Goal: Information Seeking & Learning: Learn about a topic

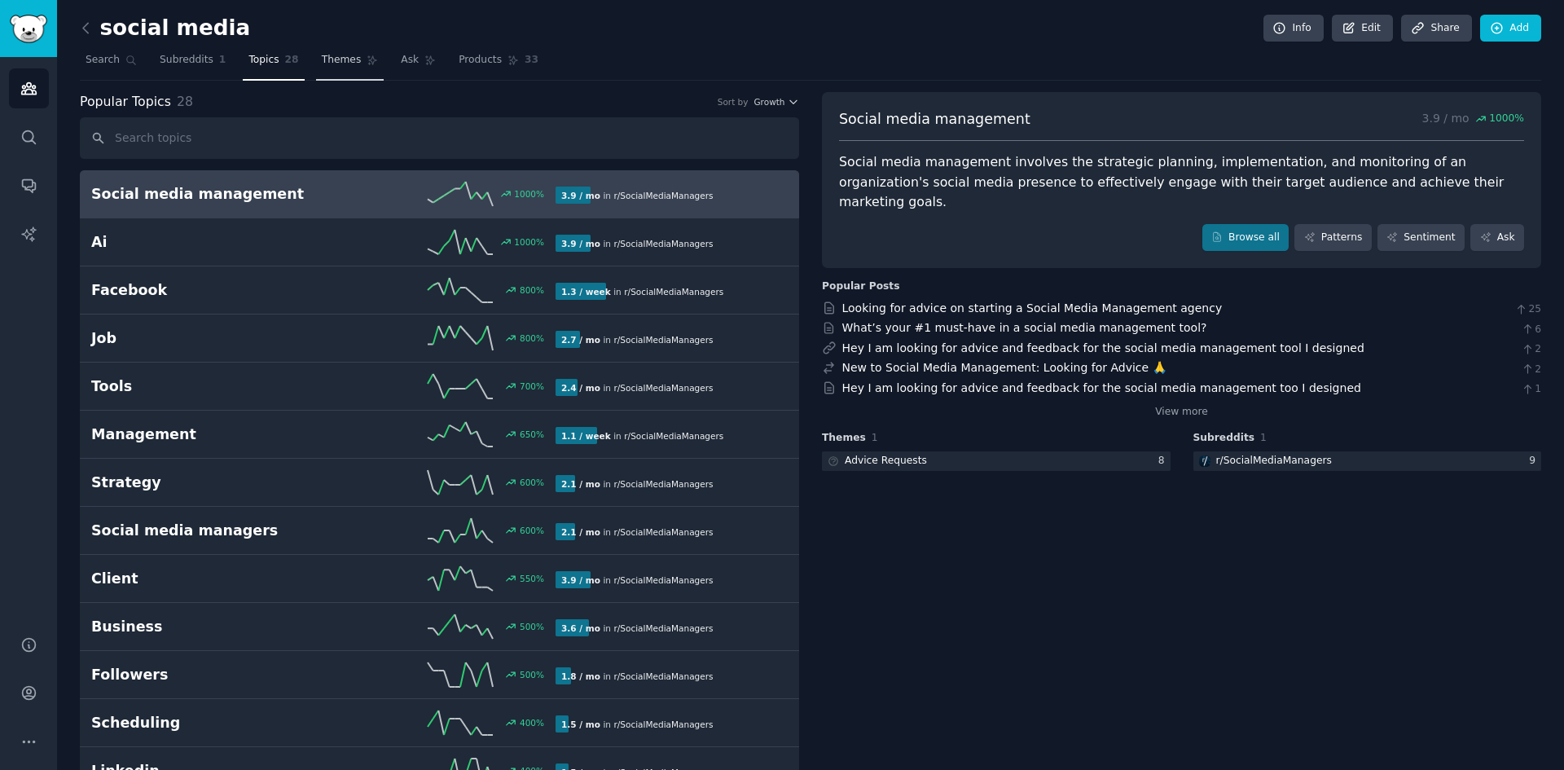
click at [322, 60] on span "Themes" at bounding box center [342, 60] width 40 height 15
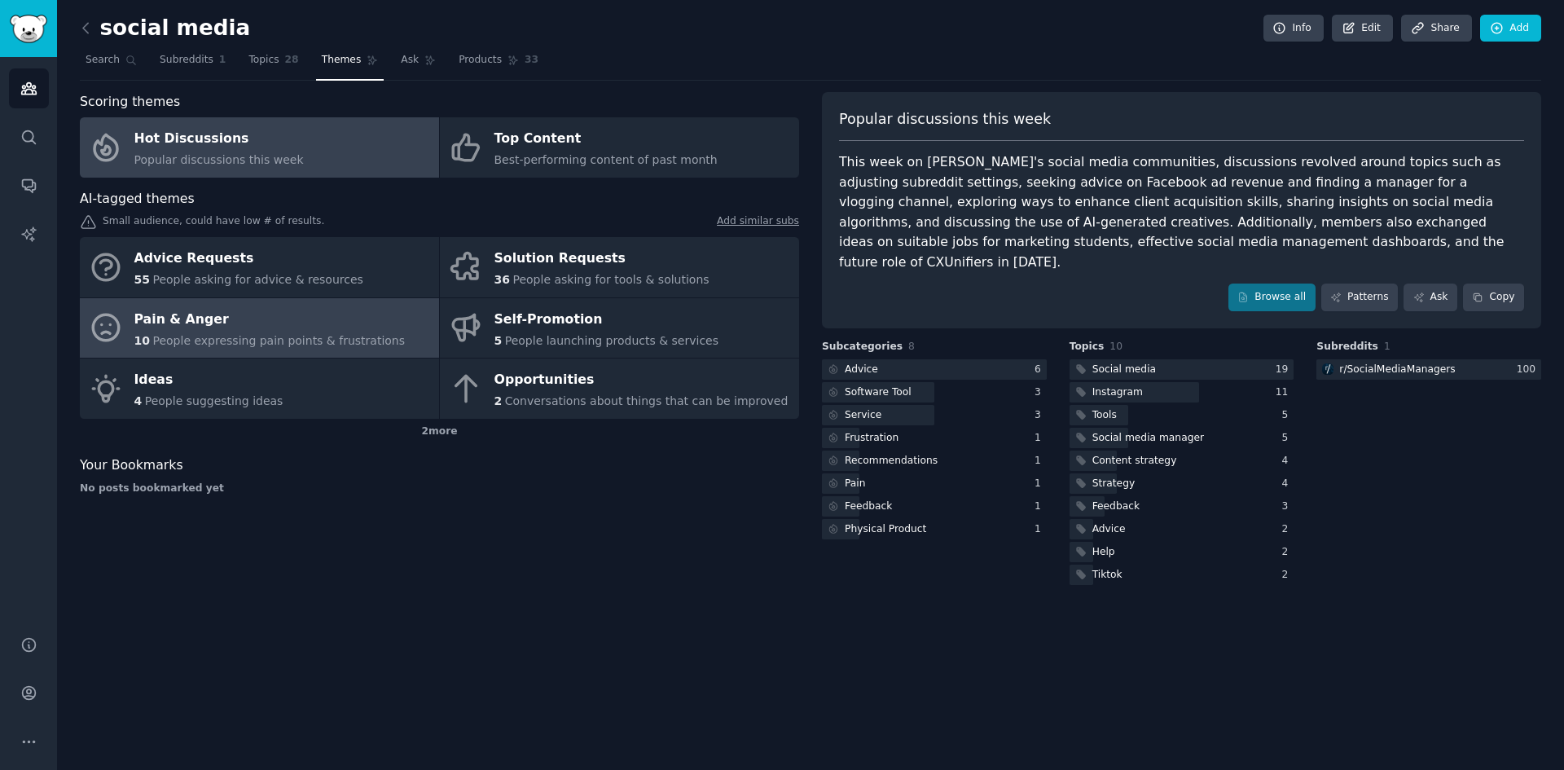
click at [358, 326] on div "Pain & Anger" at bounding box center [269, 319] width 271 height 26
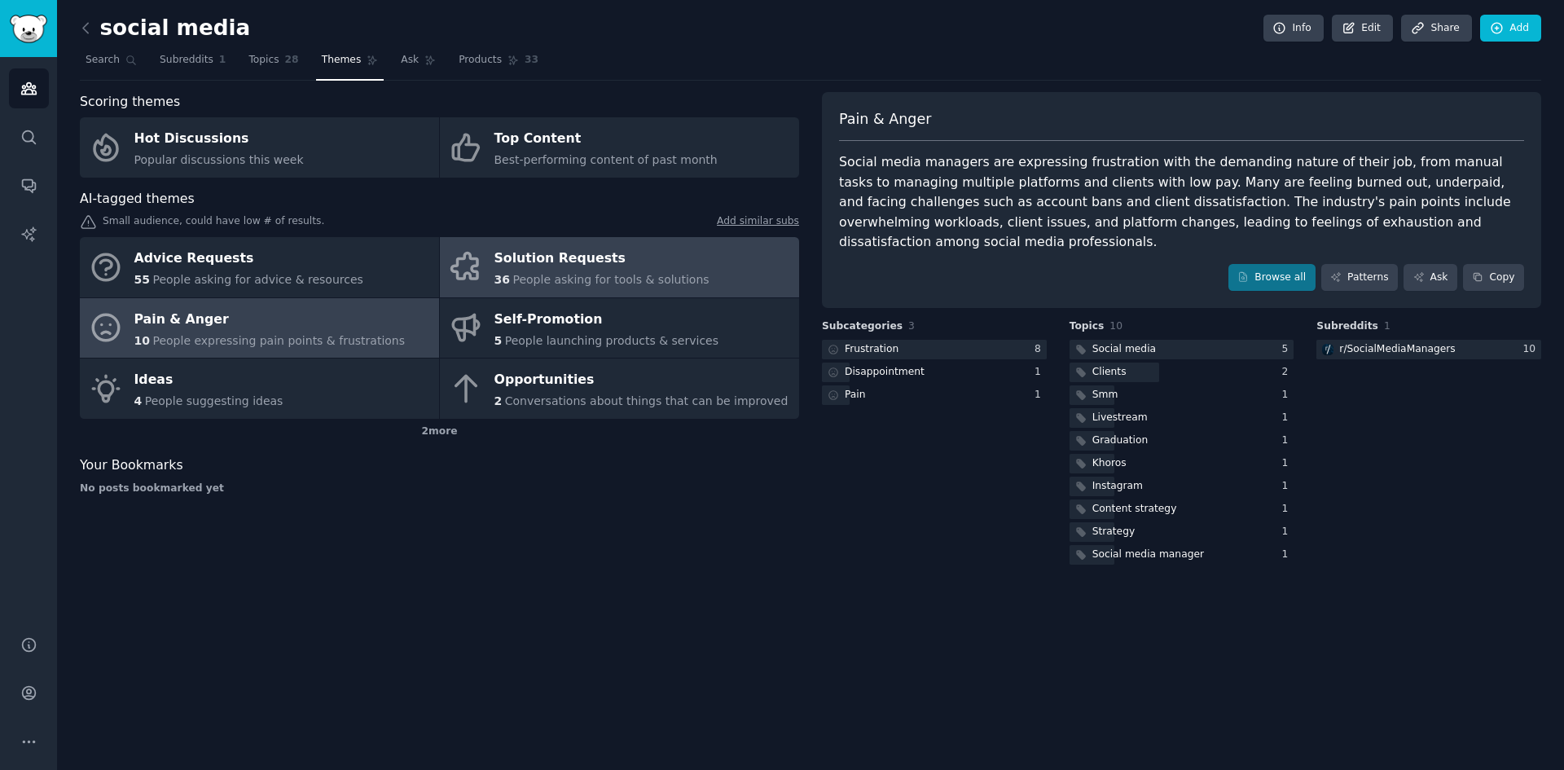
click at [722, 275] on link "Solution Requests 36 People asking for tools & solutions" at bounding box center [619, 267] width 359 height 60
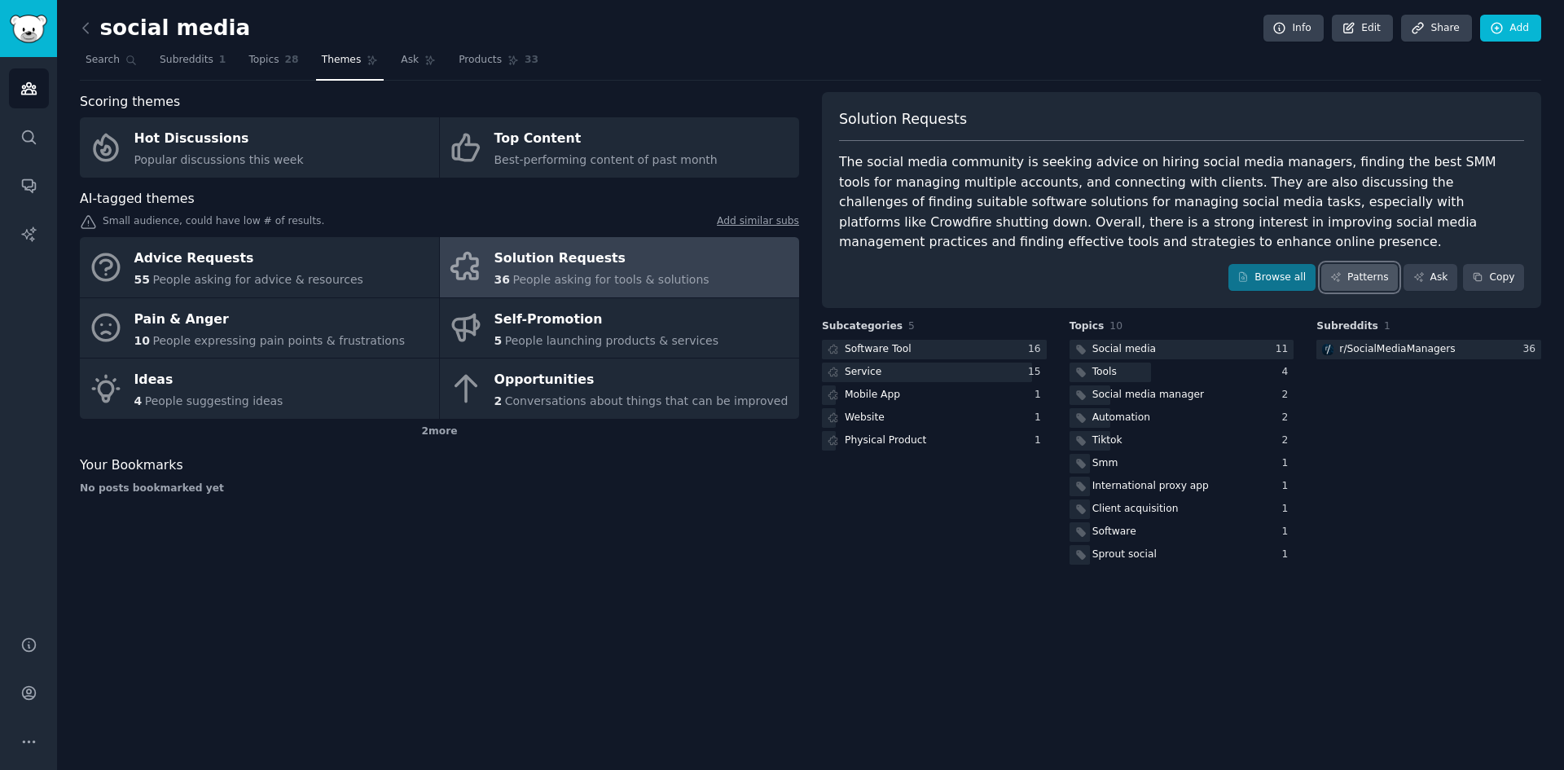
click at [1359, 280] on link "Patterns" at bounding box center [1359, 278] width 77 height 28
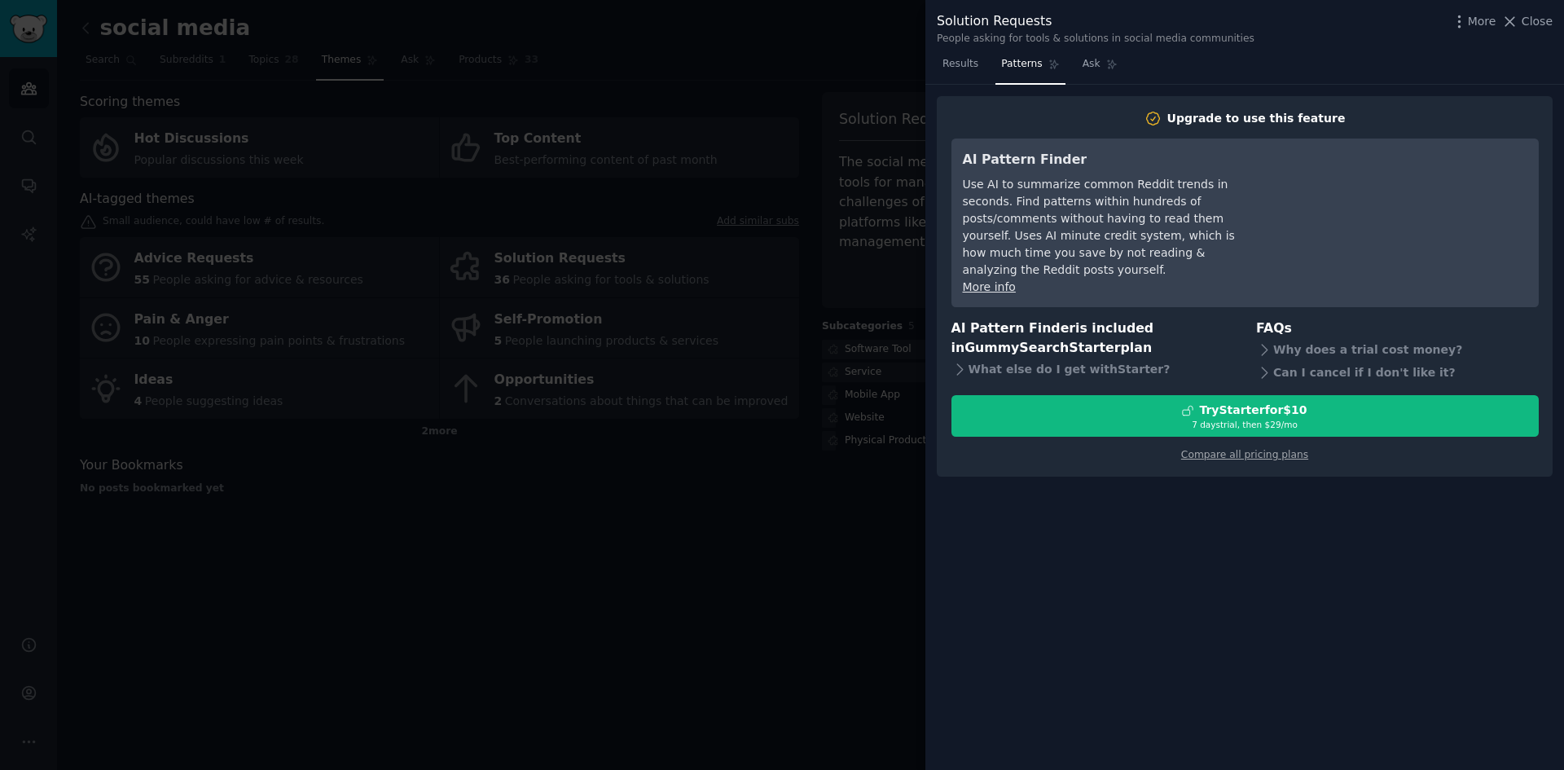
click at [1328, 68] on div "Results Patterns Ask" at bounding box center [1244, 67] width 639 height 33
click at [968, 63] on span "Results" at bounding box center [961, 64] width 36 height 15
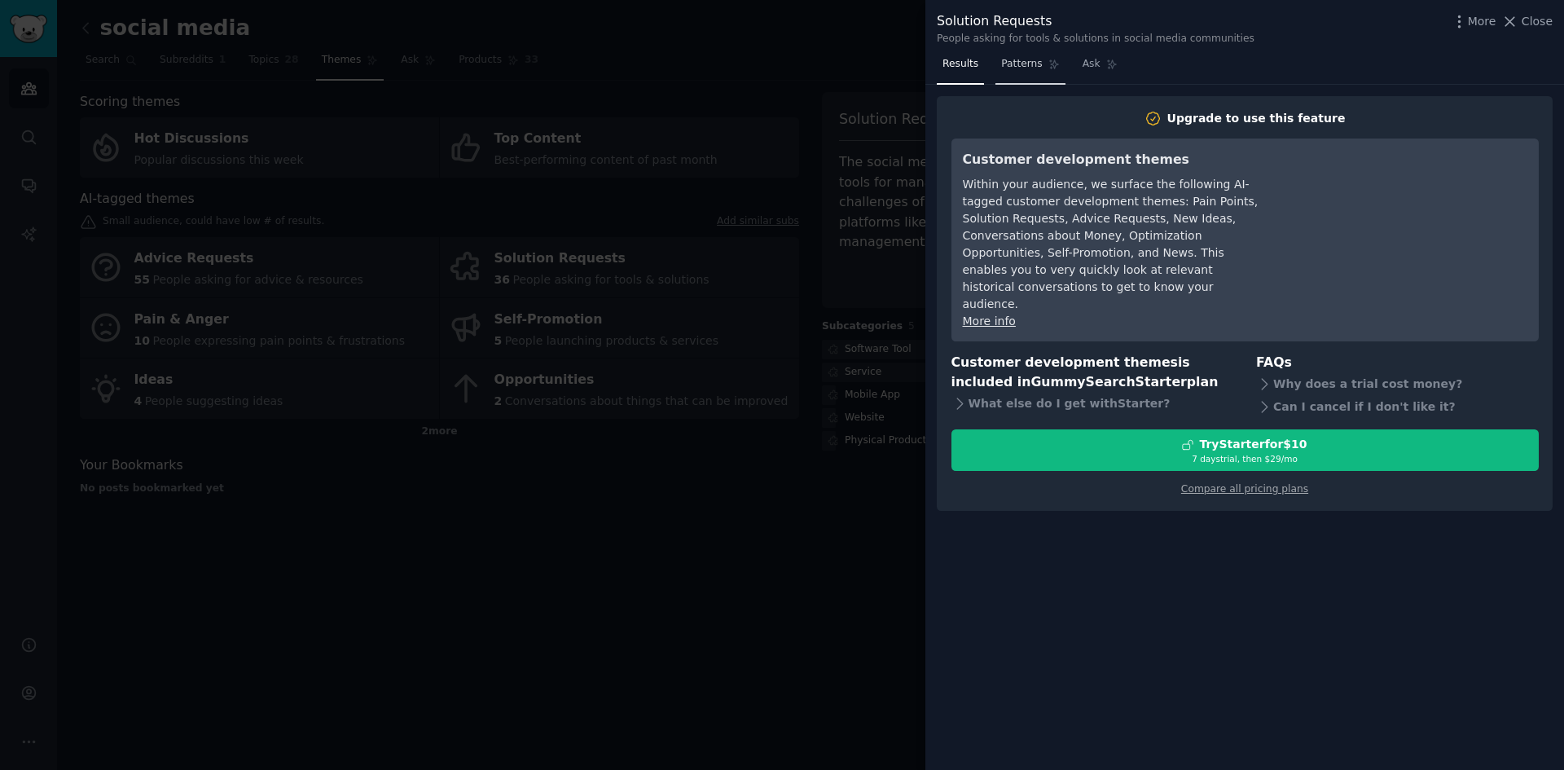
click at [1041, 70] on link "Patterns" at bounding box center [1030, 67] width 69 height 33
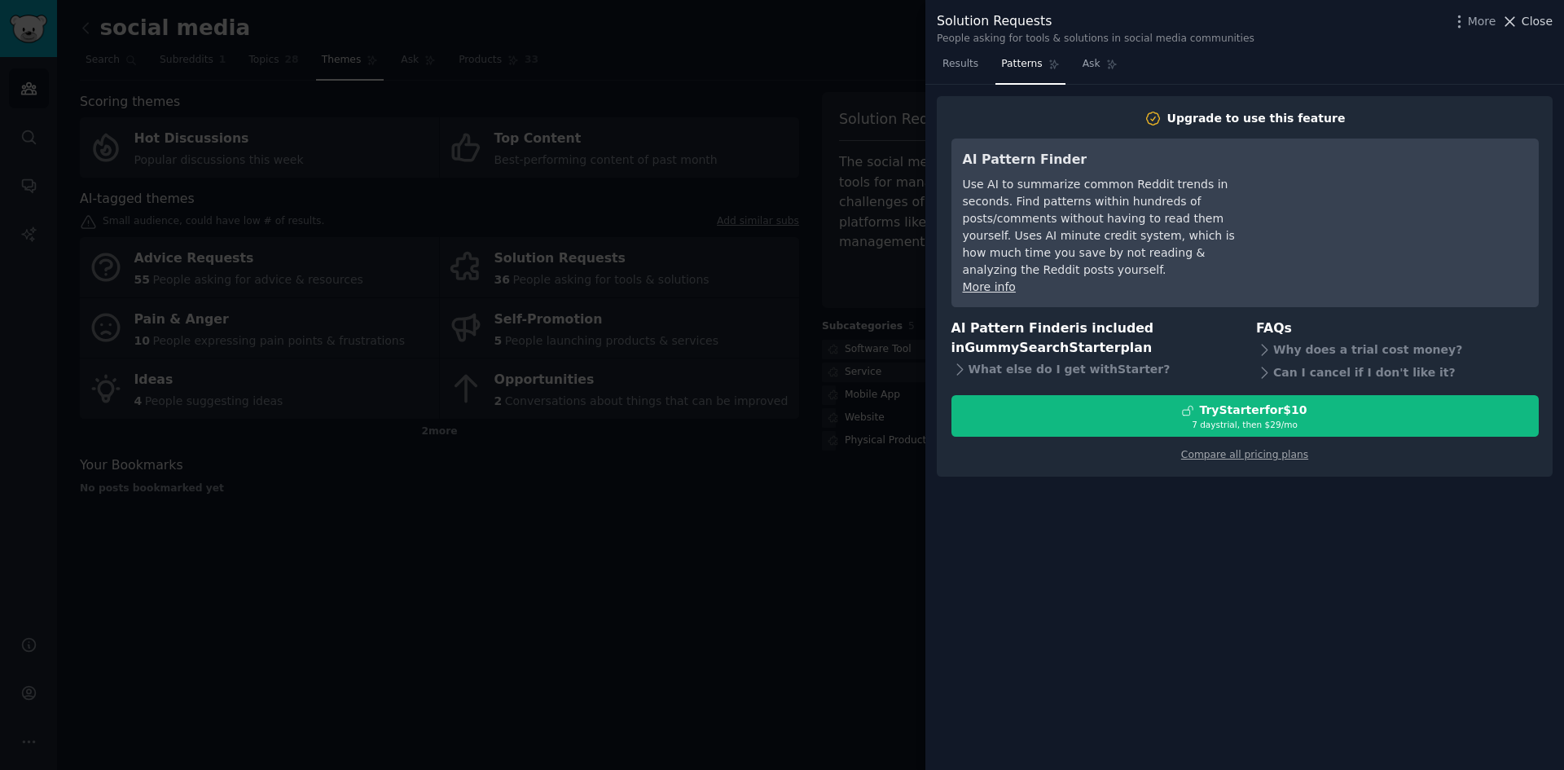
click at [1526, 18] on span "Close" at bounding box center [1537, 21] width 31 height 17
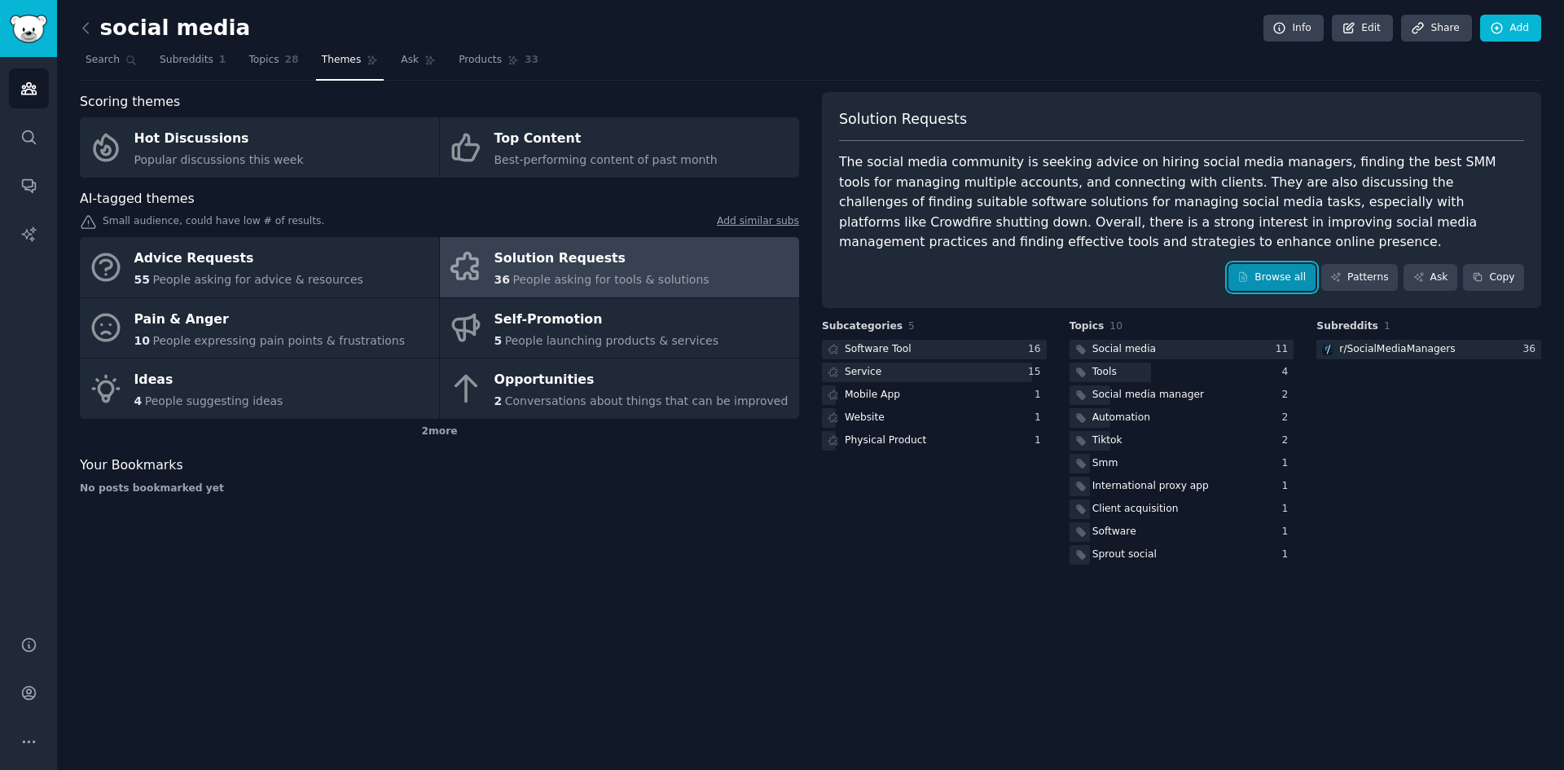
click at [1274, 275] on link "Browse all" at bounding box center [1272, 278] width 87 height 28
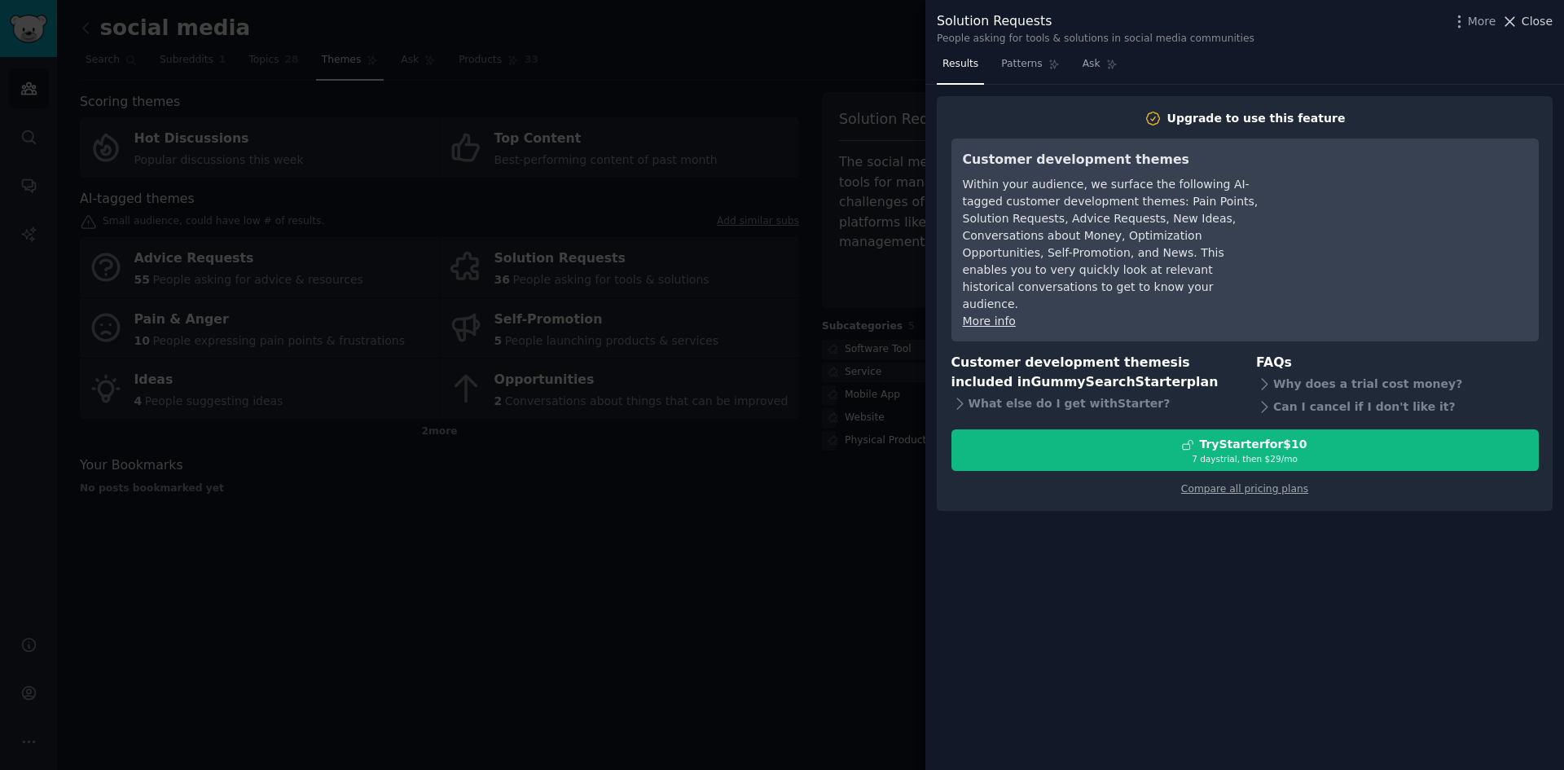
click at [1526, 20] on span "Close" at bounding box center [1537, 21] width 31 height 17
